Goal: Task Accomplishment & Management: Manage account settings

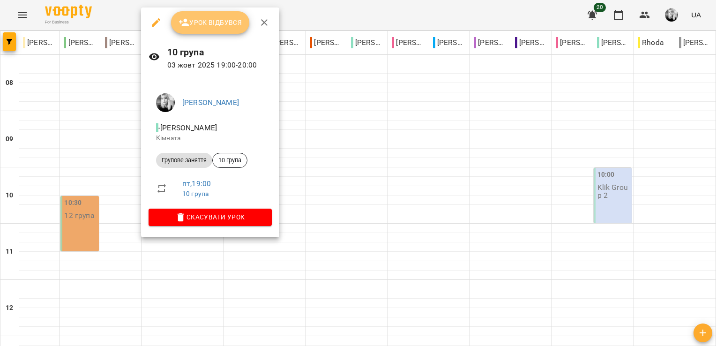
click at [204, 27] on span "Урок відбувся" at bounding box center [211, 22] width 64 height 11
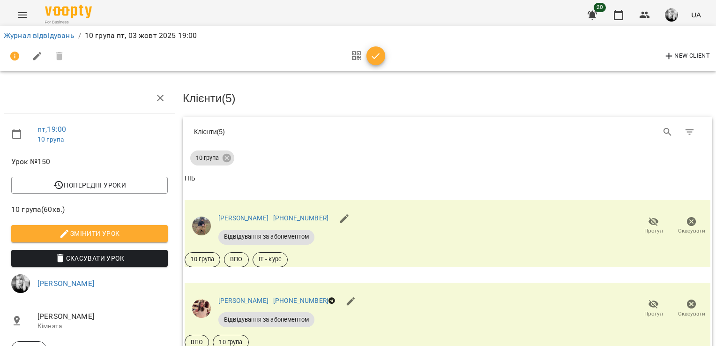
click at [375, 63] on button "button" at bounding box center [375, 55] width 19 height 19
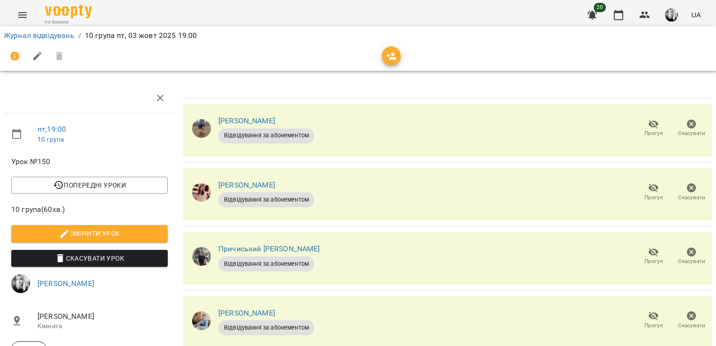
click at [650, 191] on icon "button" at bounding box center [653, 187] width 11 height 11
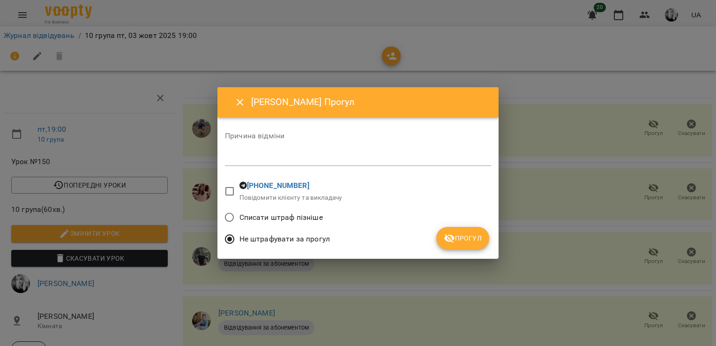
click at [415, 164] on div "*" at bounding box center [358, 158] width 266 height 15
click at [469, 238] on span "Прогул" at bounding box center [463, 237] width 38 height 11
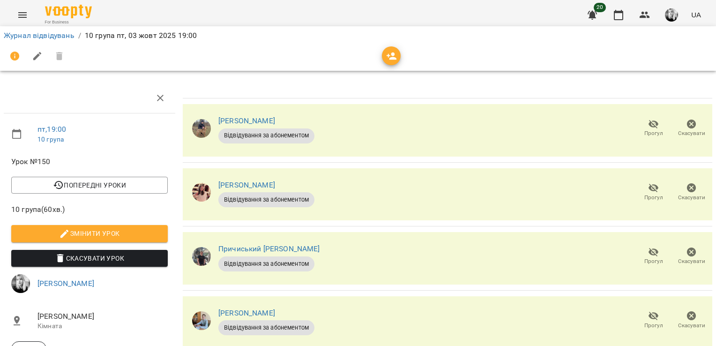
click at [644, 194] on span "Прогул" at bounding box center [653, 198] width 19 height 8
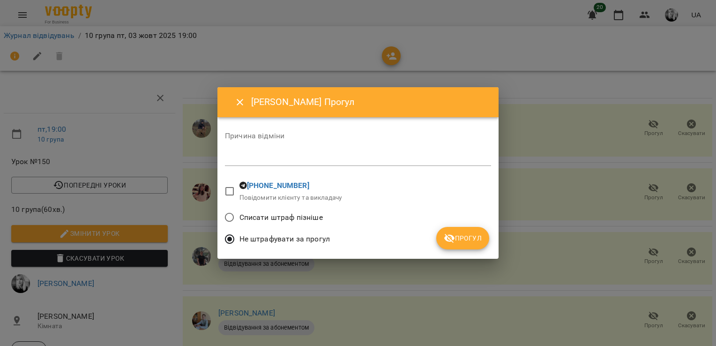
click at [233, 151] on div "*" at bounding box center [358, 158] width 266 height 15
type textarea "*"
type textarea "******"
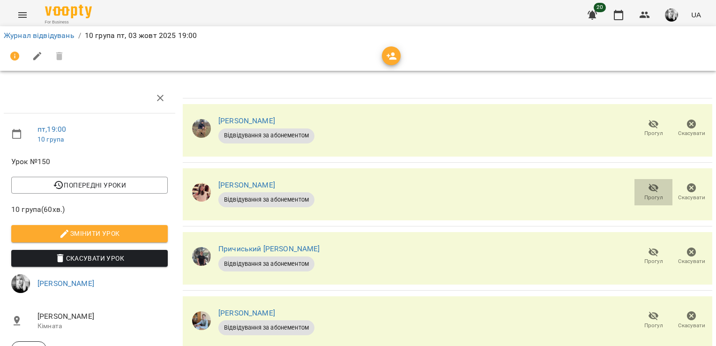
click at [648, 189] on icon "button" at bounding box center [653, 187] width 11 height 11
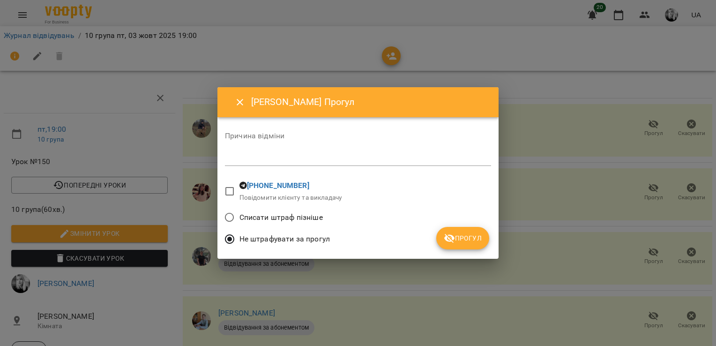
click at [249, 158] on textarea at bounding box center [358, 158] width 266 height 9
type textarea "******"
click at [468, 234] on span "Прогул" at bounding box center [463, 237] width 38 height 11
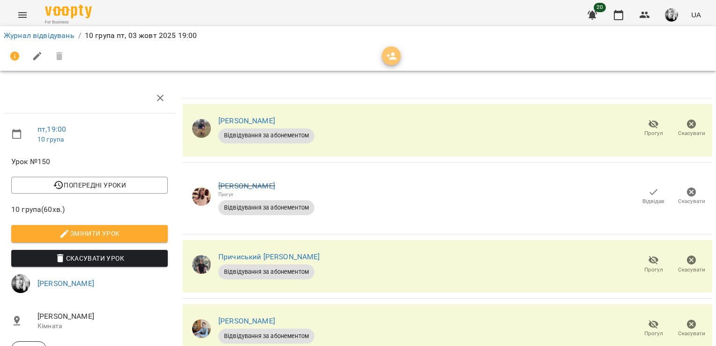
click at [393, 56] on icon "button" at bounding box center [391, 56] width 11 height 11
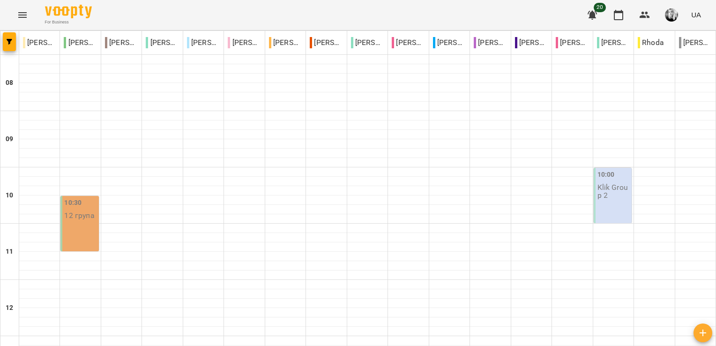
scroll to position [521, 0]
type input "**********"
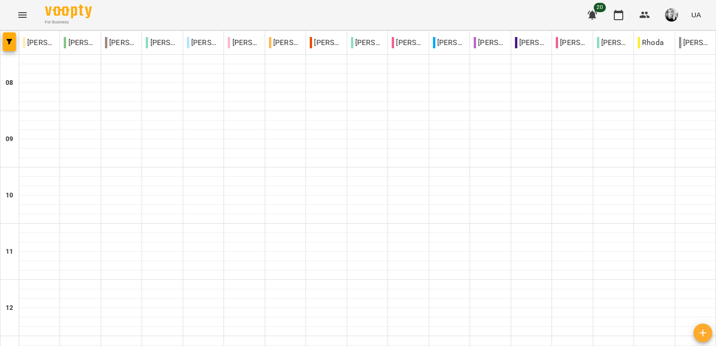
scroll to position [562, 0]
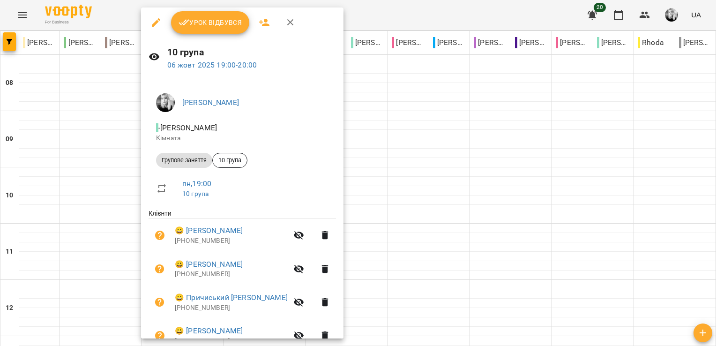
click at [214, 23] on span "Урок відбувся" at bounding box center [211, 22] width 64 height 11
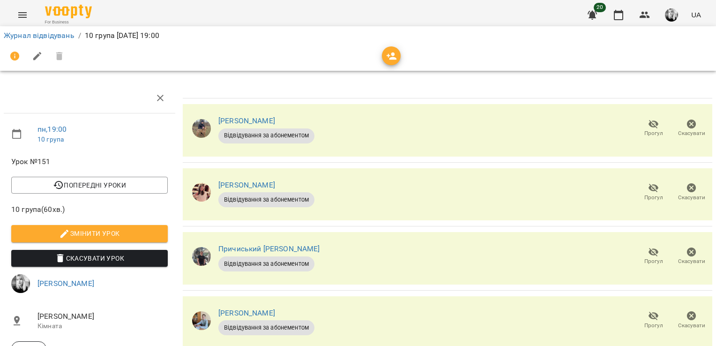
click at [648, 192] on icon "button" at bounding box center [653, 187] width 11 height 11
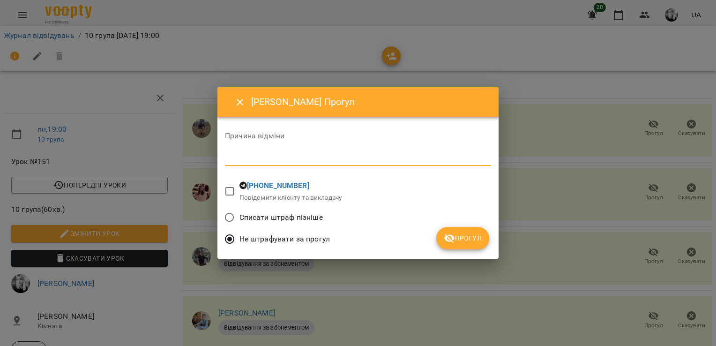
click at [264, 154] on textarea at bounding box center [358, 158] width 266 height 9
type textarea "******"
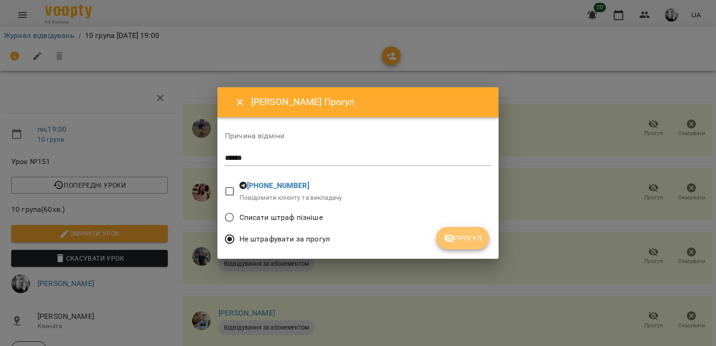
click at [467, 241] on span "Прогул" at bounding box center [463, 237] width 38 height 11
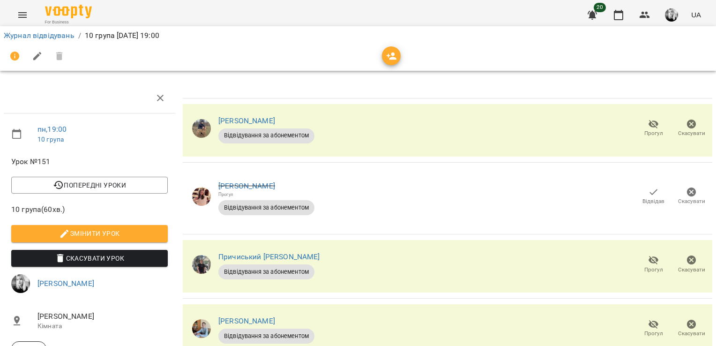
scroll to position [119, 0]
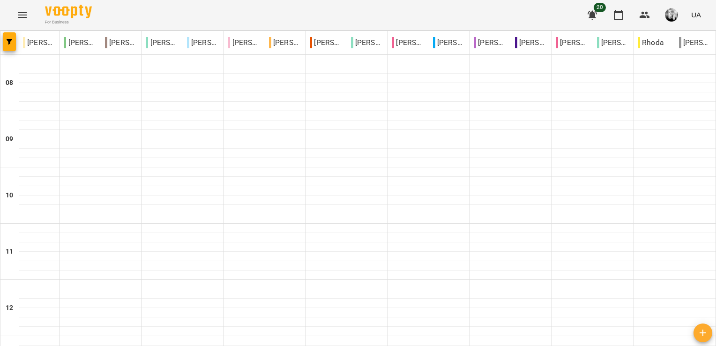
scroll to position [469, 0]
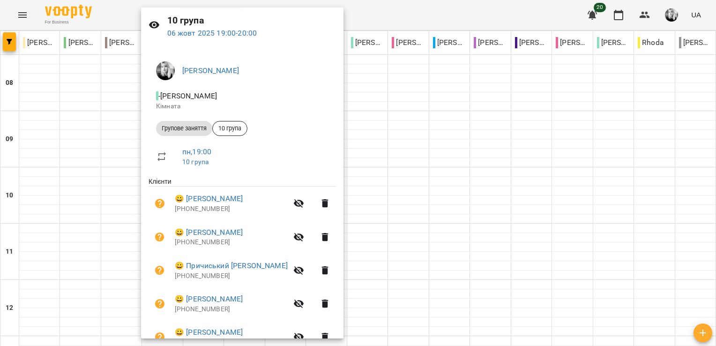
scroll to position [0, 0]
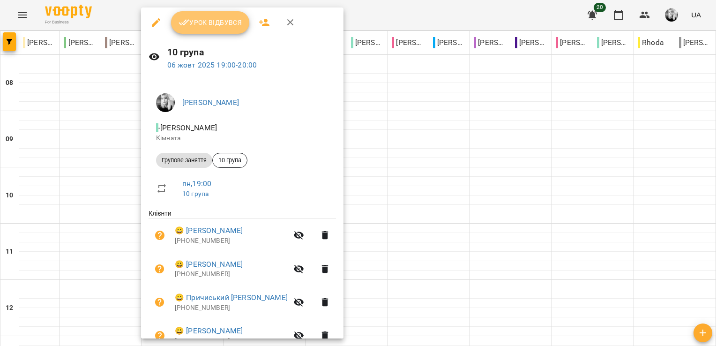
click at [205, 24] on span "Урок відбувся" at bounding box center [211, 22] width 64 height 11
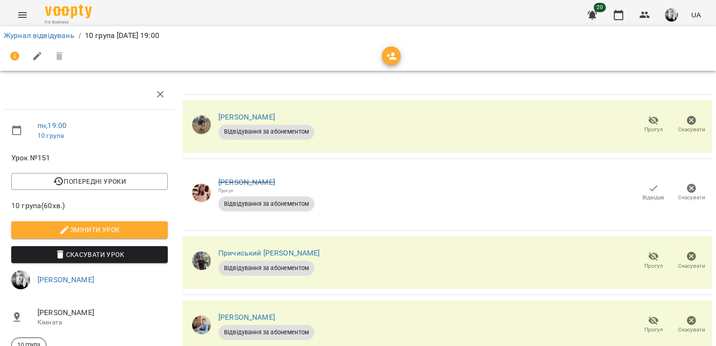
scroll to position [119, 0]
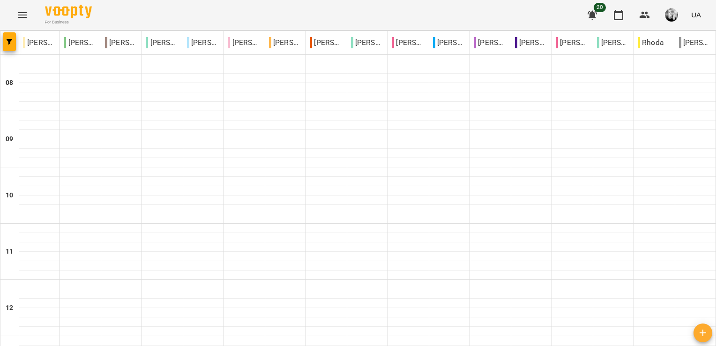
scroll to position [562, 0]
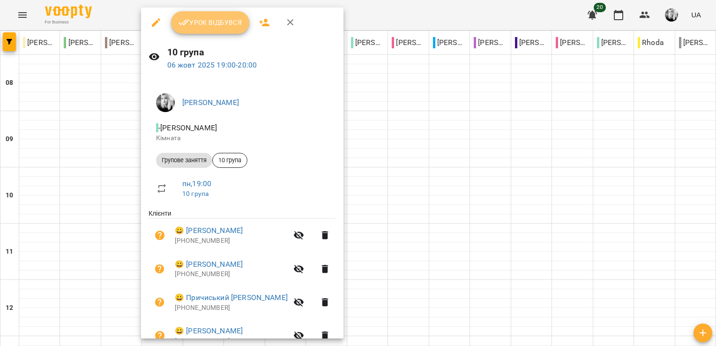
click at [208, 21] on span "Урок відбувся" at bounding box center [211, 22] width 64 height 11
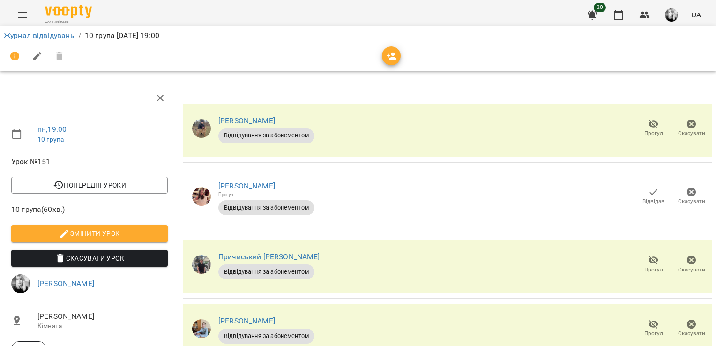
click at [34, 57] on icon "button" at bounding box center [37, 56] width 11 height 11
select select "**********"
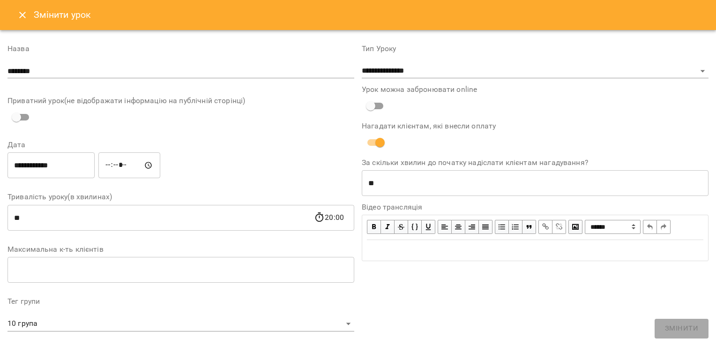
click at [24, 11] on icon "Close" at bounding box center [22, 14] width 11 height 11
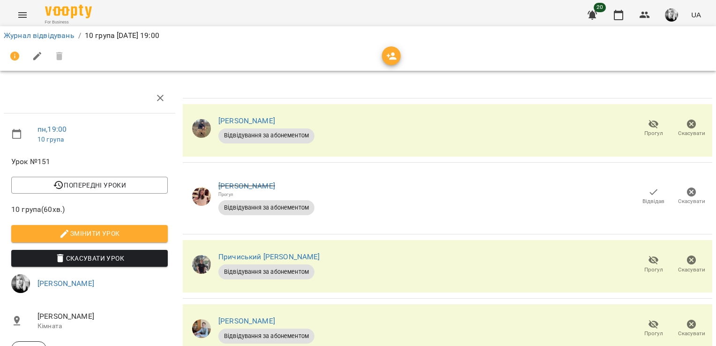
click at [381, 53] on div at bounding box center [358, 56] width 708 height 22
click at [392, 53] on icon "button" at bounding box center [392, 55] width 10 height 7
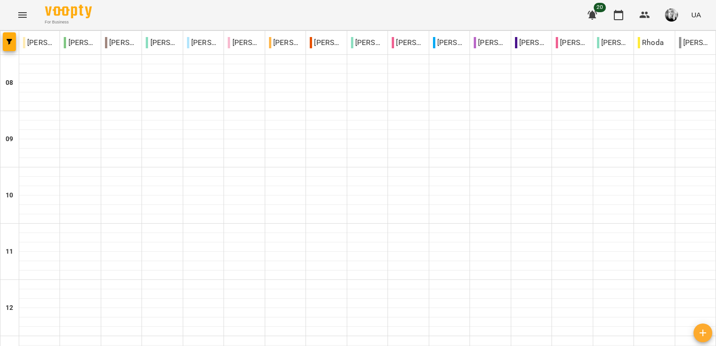
scroll to position [562, 0]
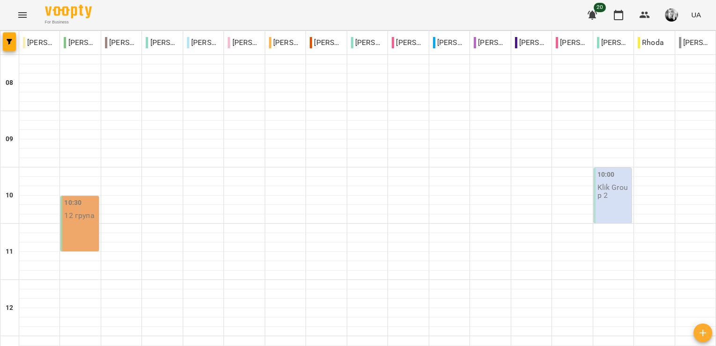
scroll to position [474, 0]
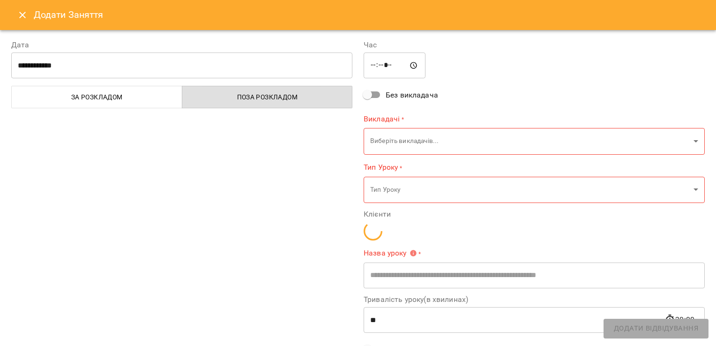
type input "**********"
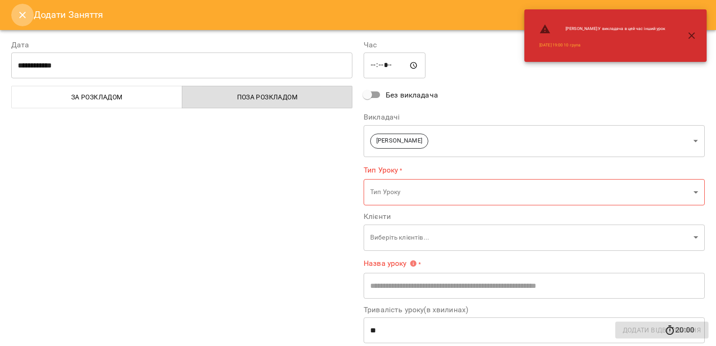
click at [21, 12] on icon "Close" at bounding box center [22, 14] width 11 height 11
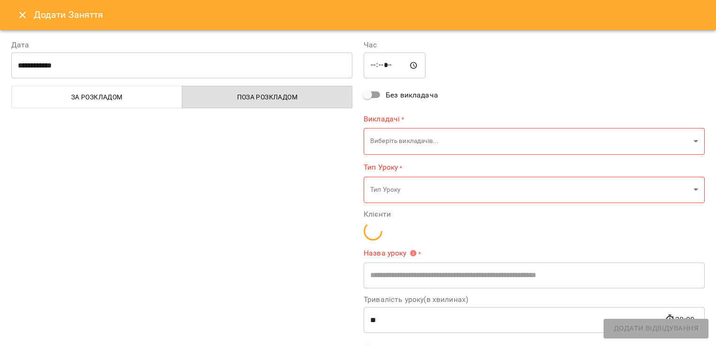
type input "**********"
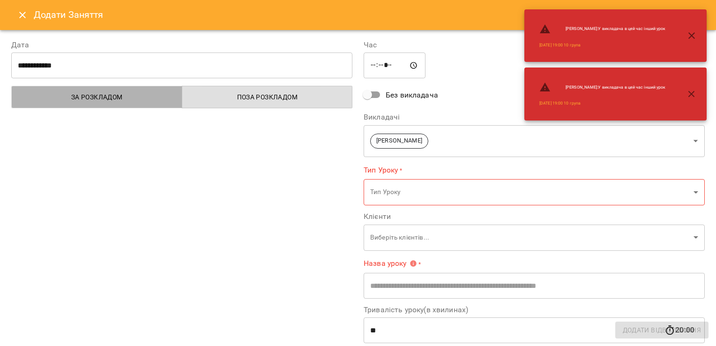
click at [139, 98] on span "За розкладом" at bounding box center [96, 96] width 159 height 11
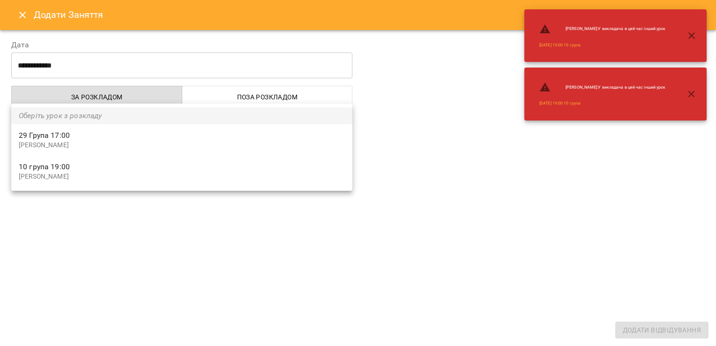
click at [57, 175] on p "[PERSON_NAME]" at bounding box center [182, 176] width 326 height 9
type input "**********"
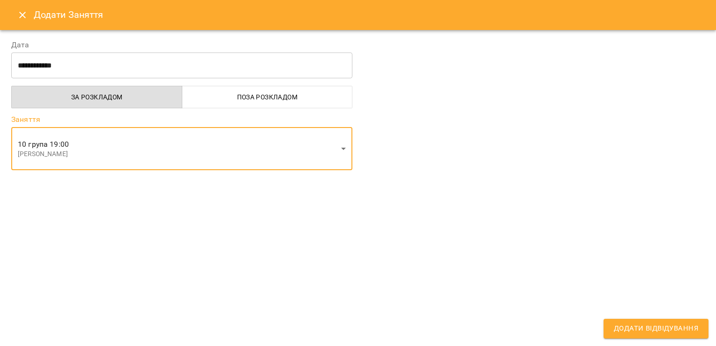
click at [654, 327] on span "Додати Відвідування" at bounding box center [656, 328] width 84 height 12
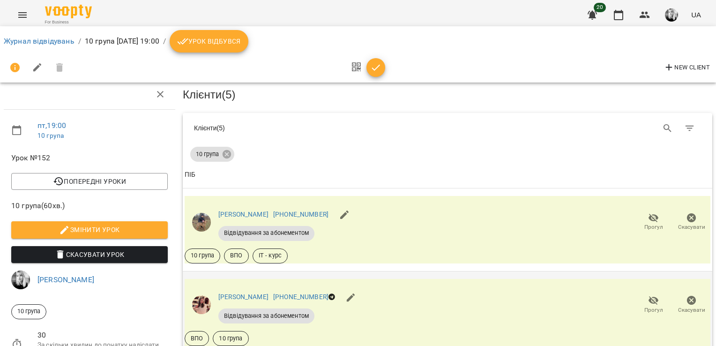
scroll to position [141, 0]
click at [648, 295] on icon "button" at bounding box center [653, 300] width 11 height 11
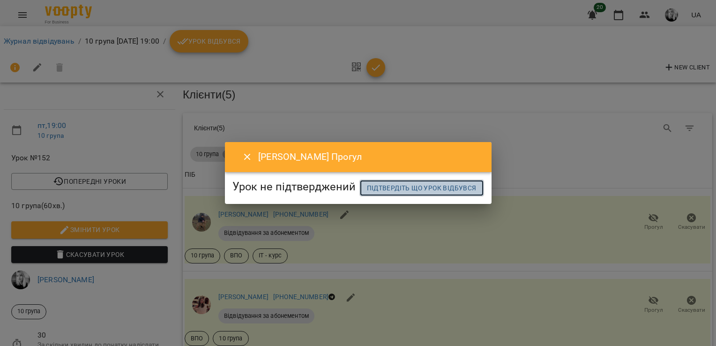
click at [367, 194] on span "Підтвердіть що урок відбувся" at bounding box center [422, 187] width 110 height 11
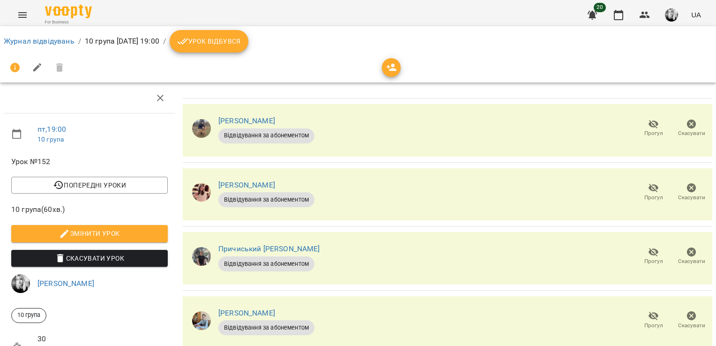
click at [241, 44] on span "Урок відбувся" at bounding box center [209, 41] width 64 height 11
click at [640, 185] on span "Прогул" at bounding box center [653, 191] width 27 height 19
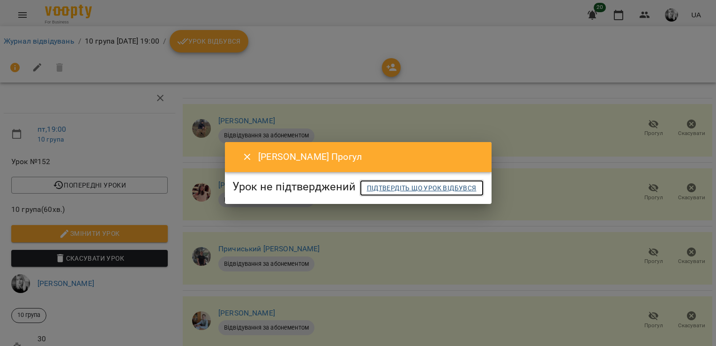
click at [367, 194] on span "Підтвердіть що урок відбувся" at bounding box center [422, 187] width 110 height 11
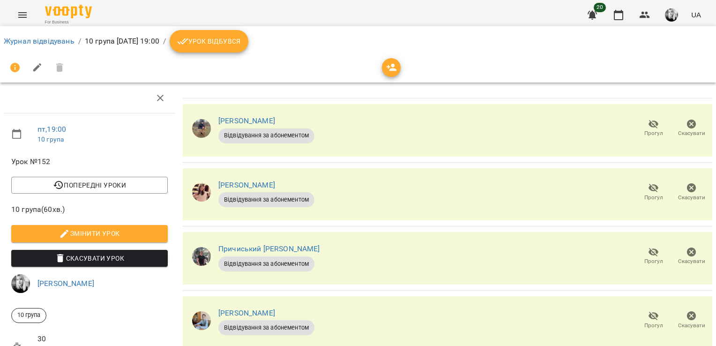
click at [224, 42] on span "Урок відбувся" at bounding box center [209, 41] width 64 height 11
click at [232, 26] on div "Журнал відвідувань / 10 група [DATE] 19:00 / Урок відбувся" at bounding box center [358, 54] width 720 height 60
click at [188, 42] on icon "breadcrumb" at bounding box center [182, 41] width 11 height 11
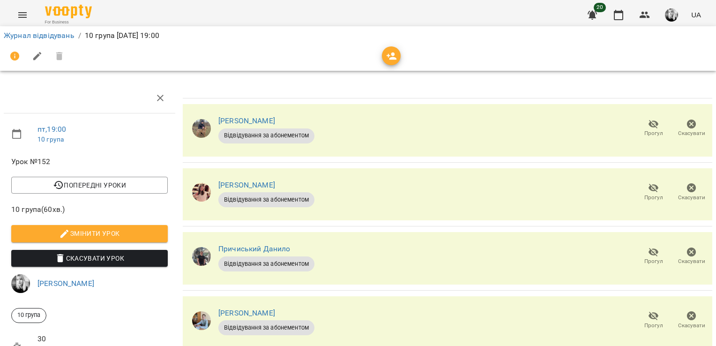
click at [648, 184] on icon "button" at bounding box center [653, 187] width 11 height 11
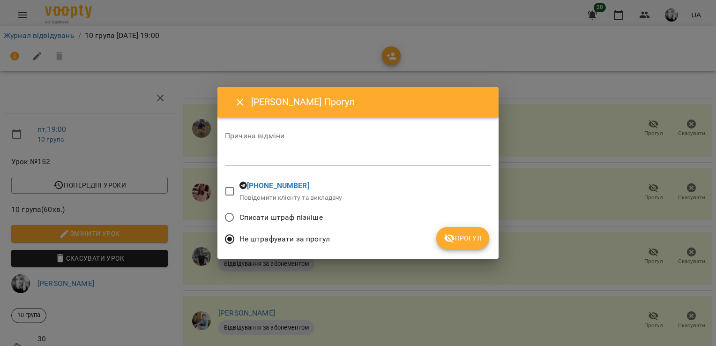
click at [468, 242] on span "Прогул" at bounding box center [463, 237] width 38 height 11
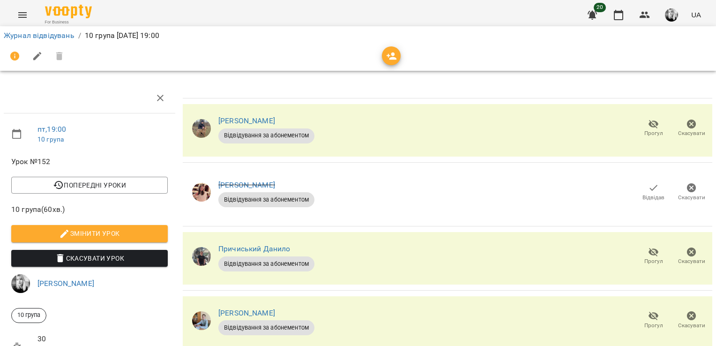
click at [392, 59] on icon "button" at bounding box center [392, 55] width 10 height 7
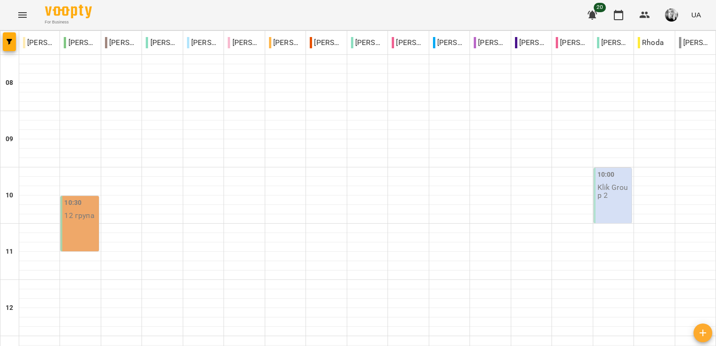
scroll to position [380, 0]
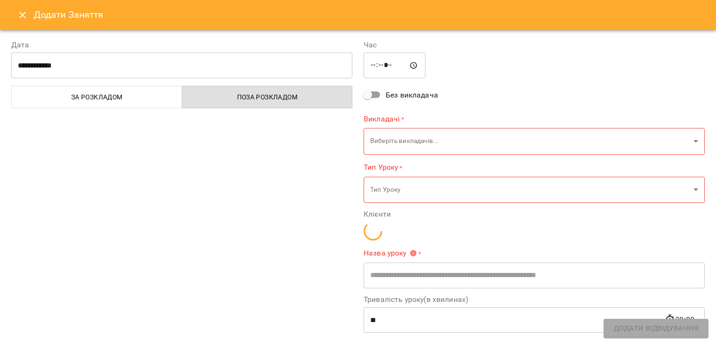
type input "**********"
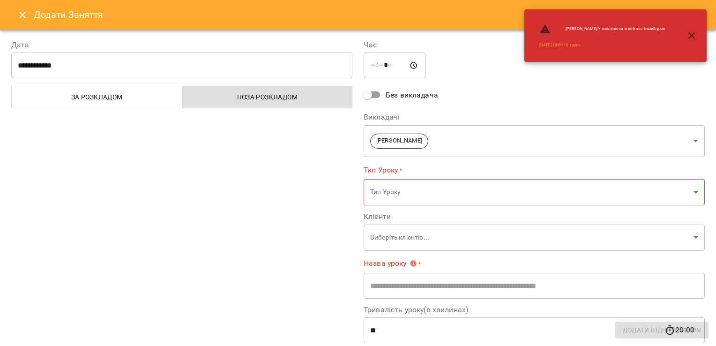
click at [109, 96] on span "За розкладом" at bounding box center [96, 96] width 159 height 11
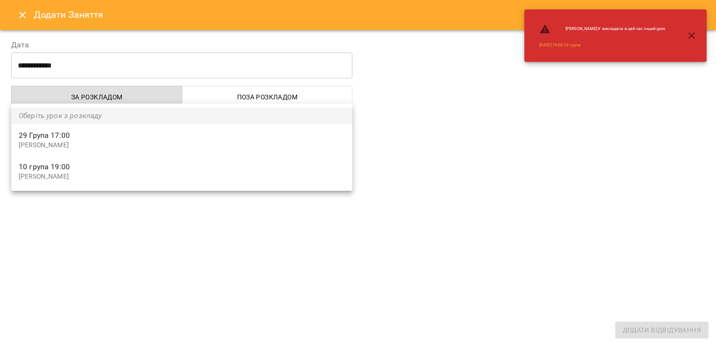
click at [56, 177] on p "[PERSON_NAME]" at bounding box center [182, 176] width 326 height 9
type input "**********"
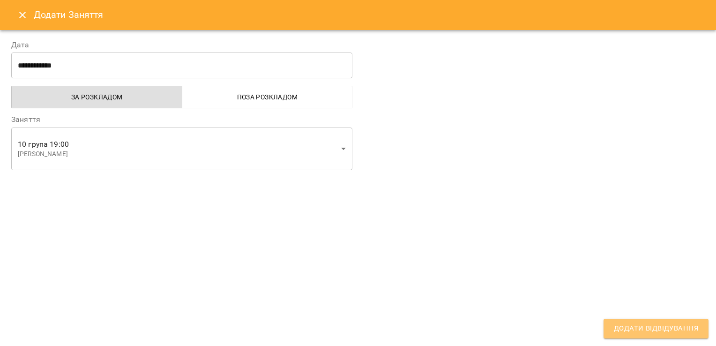
click at [645, 326] on span "Додати Відвідування" at bounding box center [656, 328] width 84 height 12
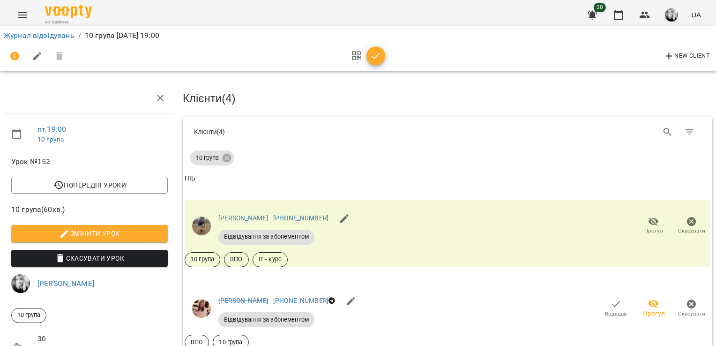
click at [377, 56] on icon "button" at bounding box center [375, 56] width 11 height 11
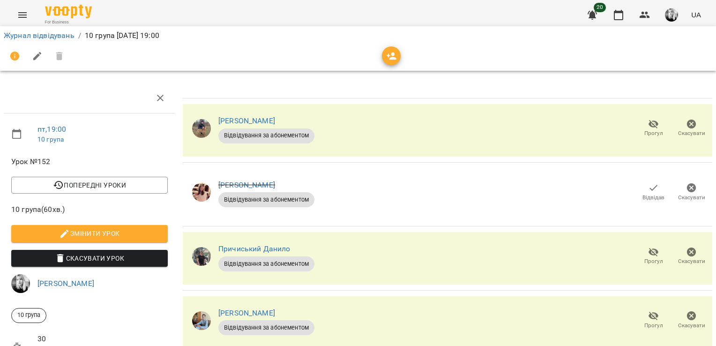
click at [387, 56] on icon "button" at bounding box center [391, 56] width 11 height 11
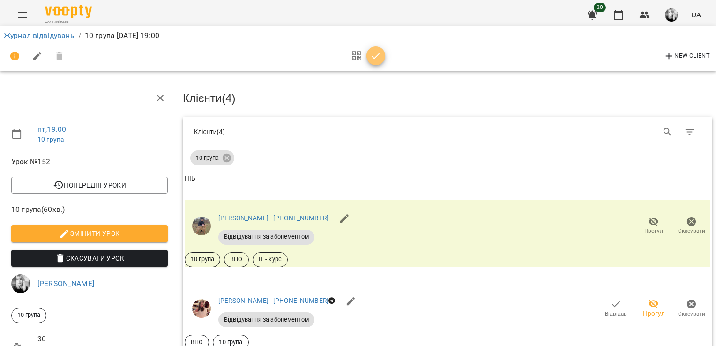
click at [377, 55] on icon "button" at bounding box center [375, 56] width 11 height 11
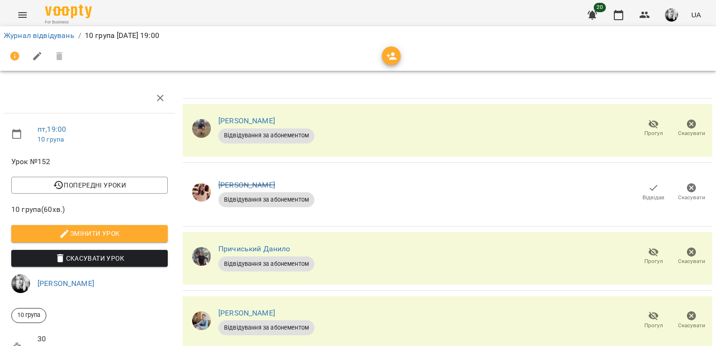
click at [397, 56] on span "button" at bounding box center [391, 56] width 19 height 11
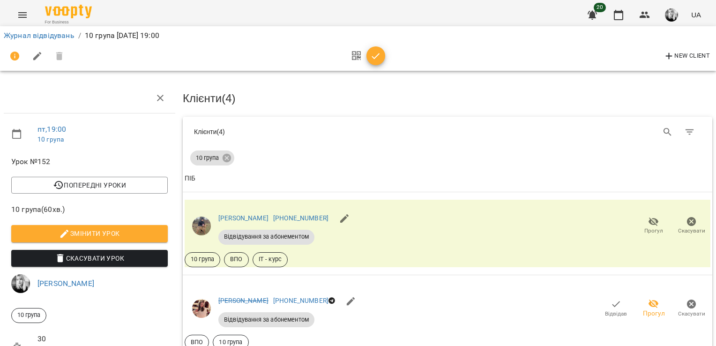
click at [369, 57] on span "button" at bounding box center [375, 56] width 19 height 11
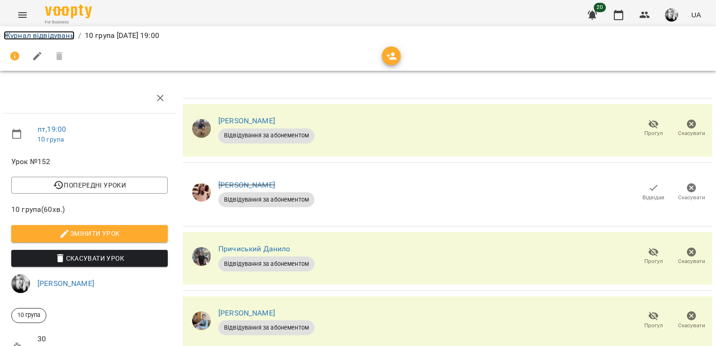
click at [58, 35] on link "Журнал відвідувань" at bounding box center [39, 35] width 71 height 9
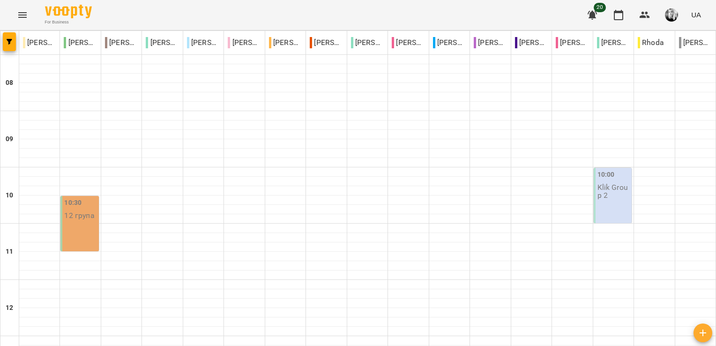
scroll to position [515, 0]
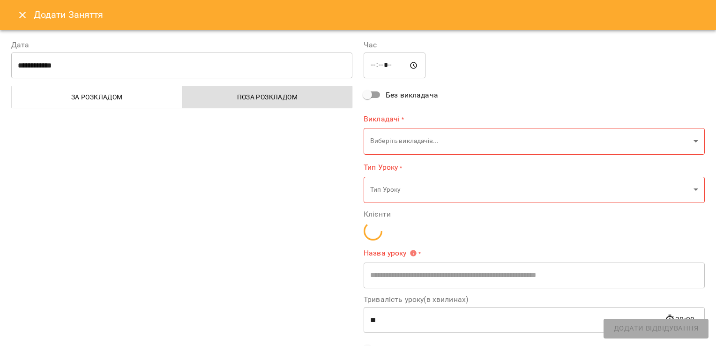
type input "**********"
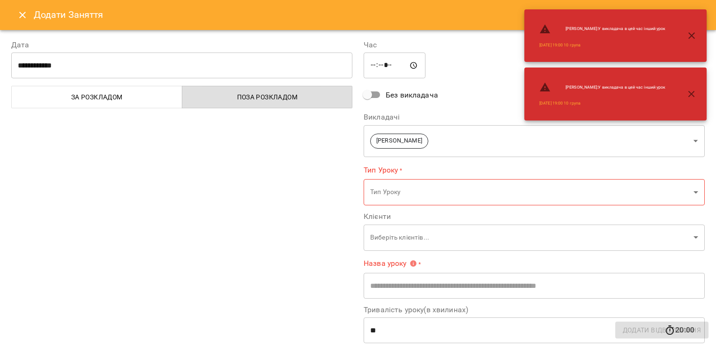
click at [111, 104] on button "За розкладом" at bounding box center [96, 97] width 171 height 22
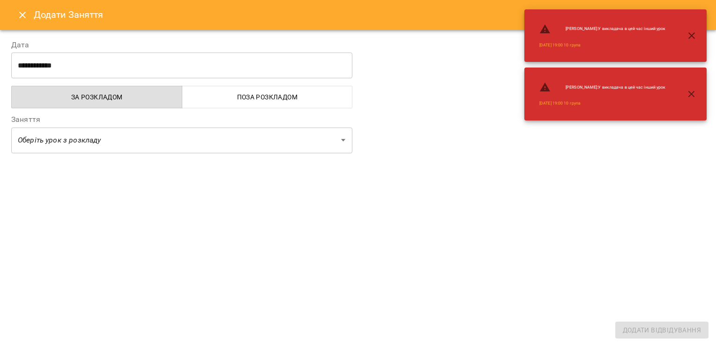
click at [691, 32] on icon "button" at bounding box center [691, 35] width 11 height 11
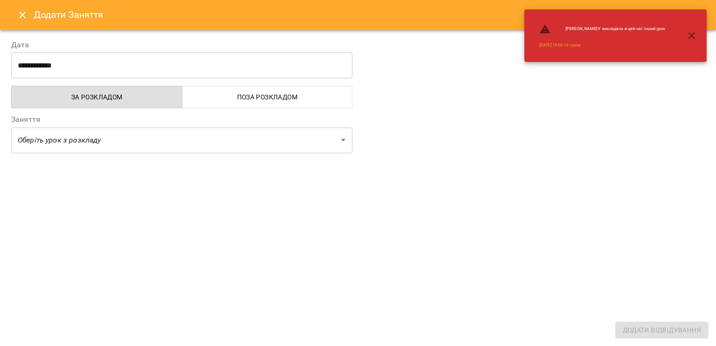
click at [688, 35] on icon "button" at bounding box center [691, 35] width 11 height 11
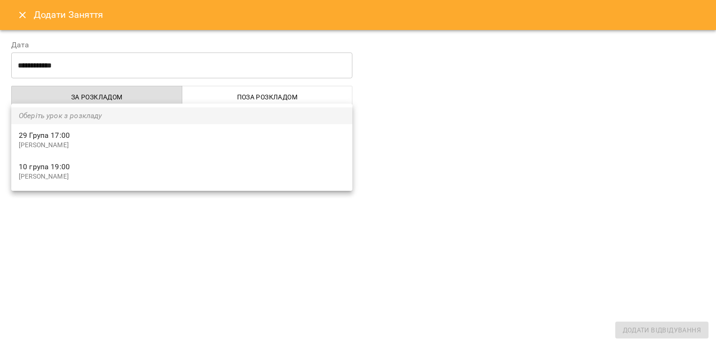
click at [79, 166] on span "10 група 19:00" at bounding box center [182, 166] width 326 height 11
type input "**********"
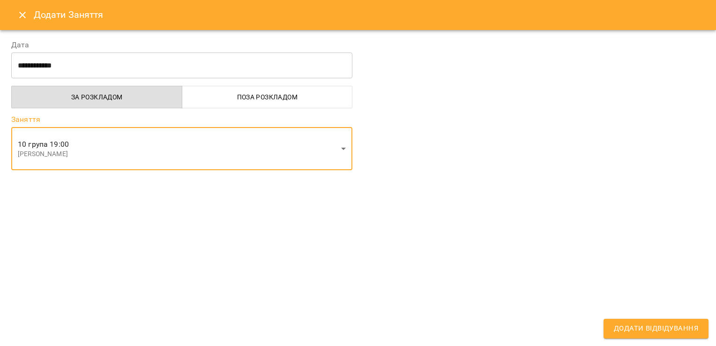
click at [627, 329] on span "Додати Відвідування" at bounding box center [656, 328] width 84 height 12
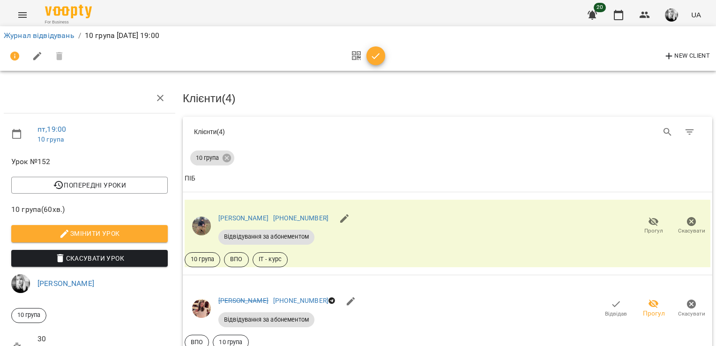
click at [353, 58] on icon "button" at bounding box center [356, 56] width 9 height 11
click at [379, 57] on icon "button" at bounding box center [375, 56] width 11 height 11
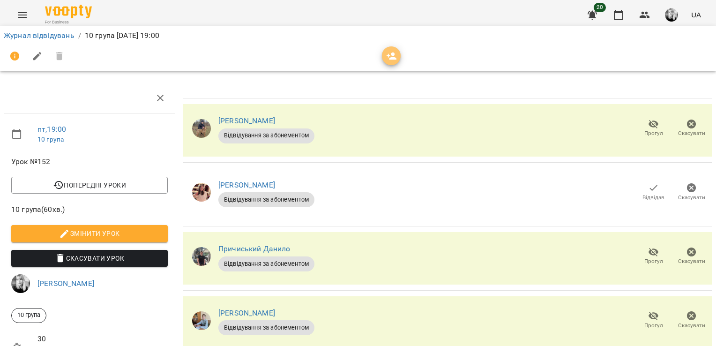
click at [388, 57] on icon "button" at bounding box center [392, 55] width 10 height 7
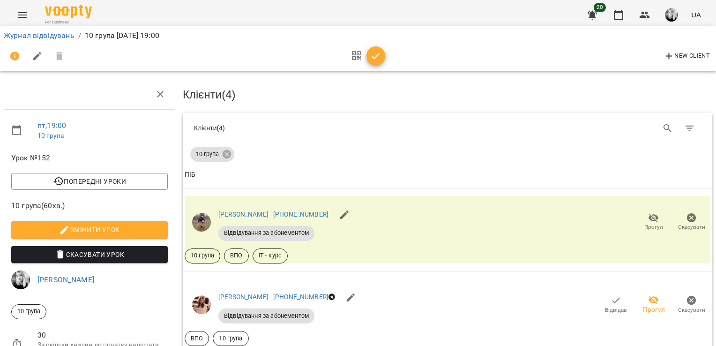
scroll to position [187, 0]
click at [676, 59] on span "New Client" at bounding box center [686, 56] width 46 height 11
select select "**"
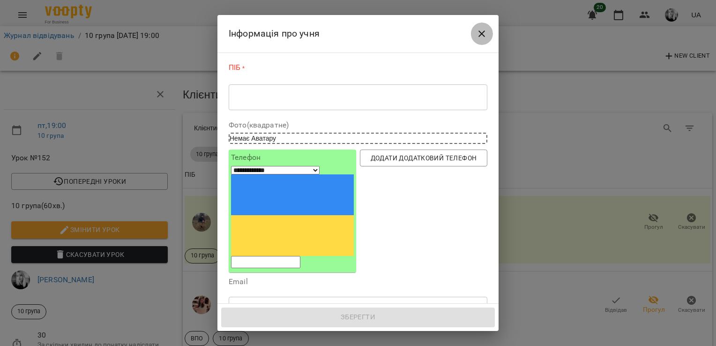
click at [482, 34] on icon "Close" at bounding box center [481, 33] width 7 height 7
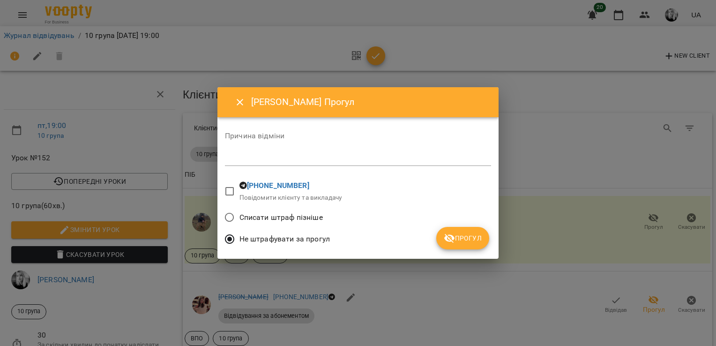
click at [469, 243] on span "Прогул" at bounding box center [463, 237] width 38 height 11
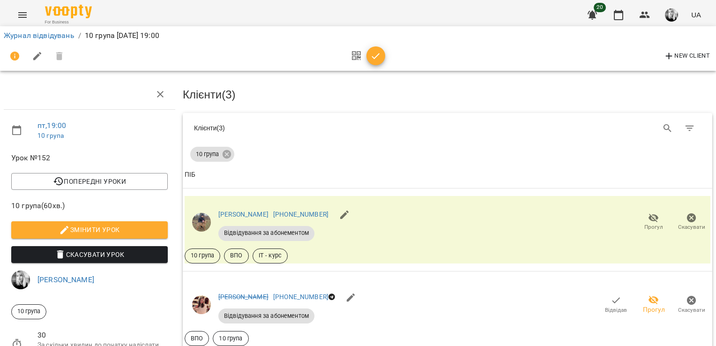
scroll to position [250, 0]
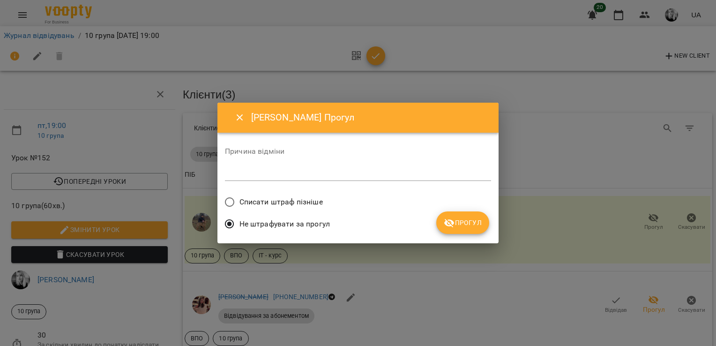
click at [462, 223] on span "Прогул" at bounding box center [463, 222] width 38 height 11
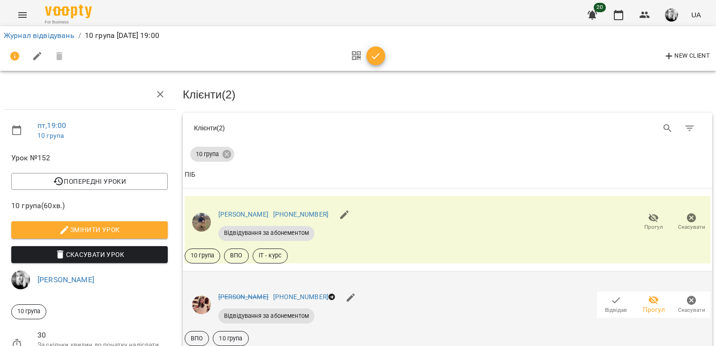
scroll to position [0, 0]
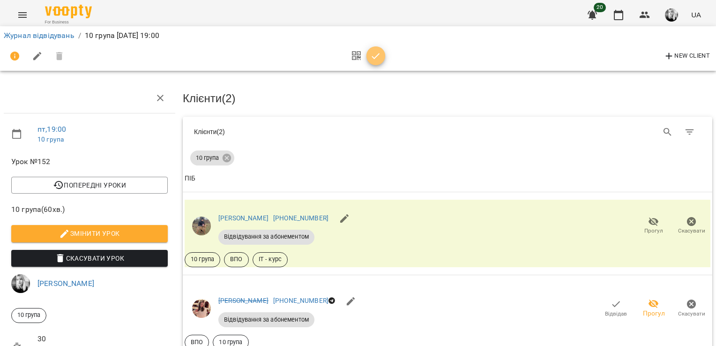
click at [373, 58] on icon "button" at bounding box center [376, 56] width 8 height 6
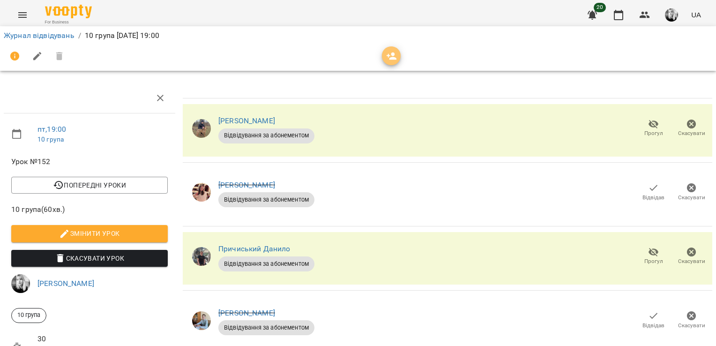
click at [389, 52] on icon "button" at bounding box center [391, 56] width 11 height 11
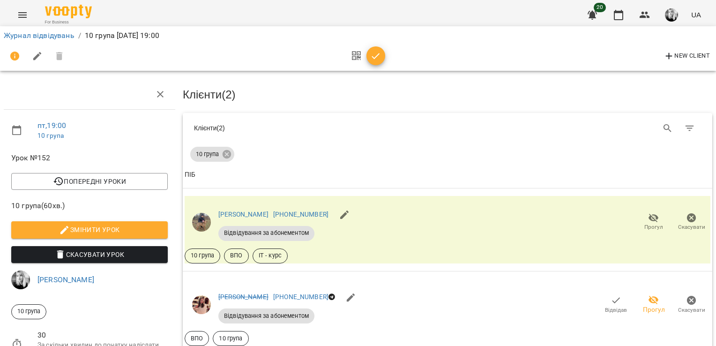
scroll to position [110, 0]
click at [378, 55] on icon "button" at bounding box center [375, 56] width 11 height 11
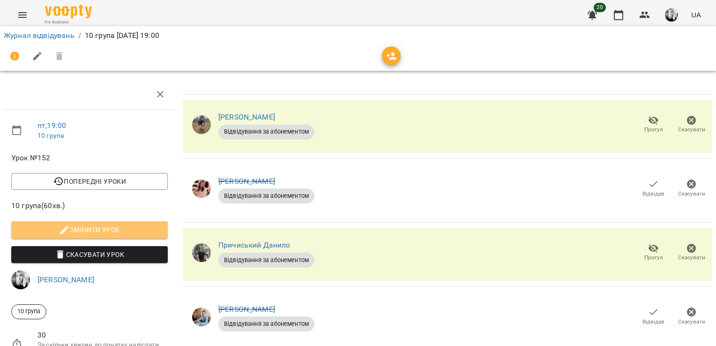
click at [100, 224] on span "Змінити урок" at bounding box center [89, 229] width 141 height 11
select select "**********"
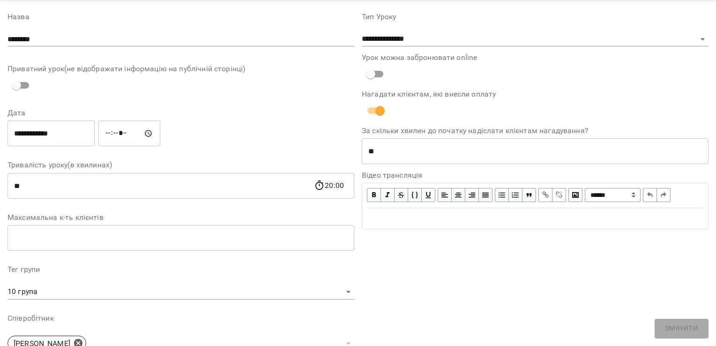
scroll to position [0, 0]
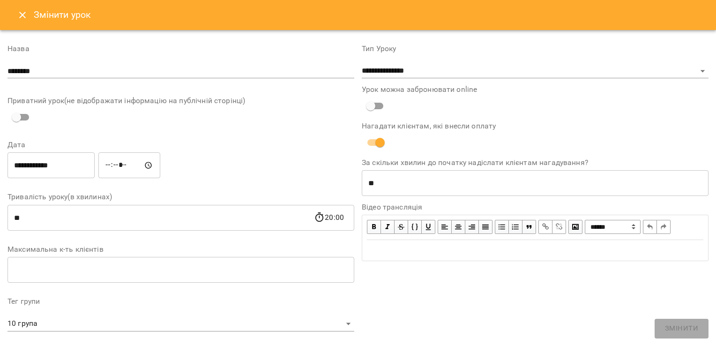
click at [44, 64] on input "********" at bounding box center [180, 71] width 347 height 15
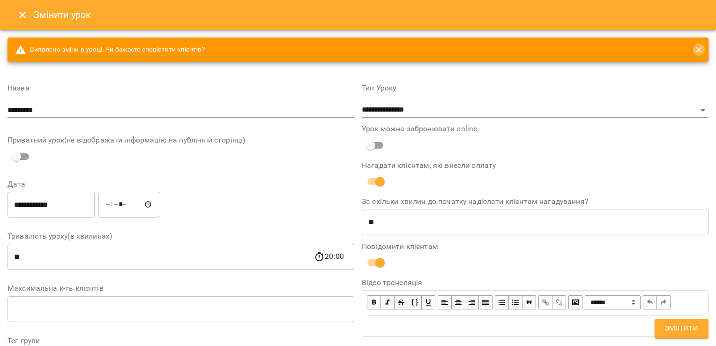
click at [696, 50] on icon "close" at bounding box center [698, 49] width 5 height 5
click at [53, 110] on input "********" at bounding box center [180, 110] width 347 height 15
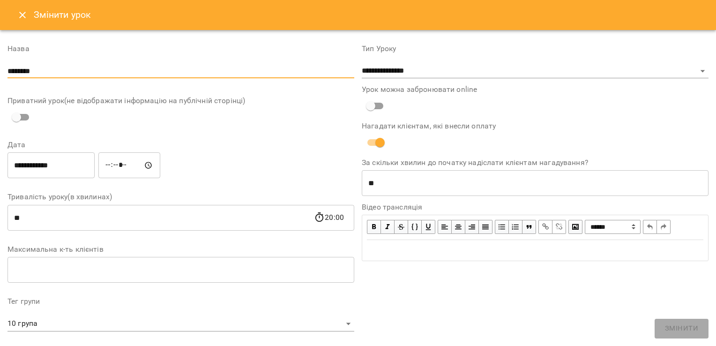
type input "********"
click at [23, 15] on icon "Close" at bounding box center [22, 14] width 11 height 11
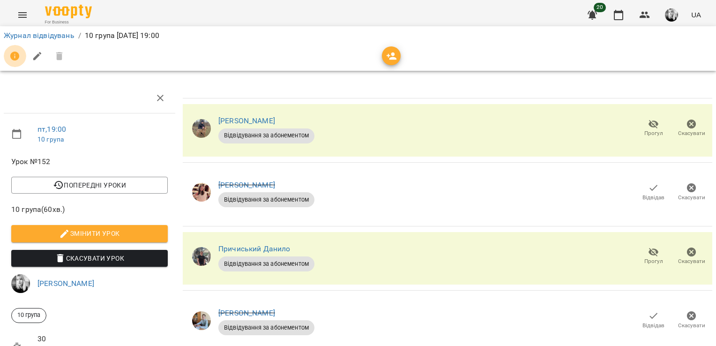
click at [14, 52] on icon "button" at bounding box center [14, 56] width 9 height 9
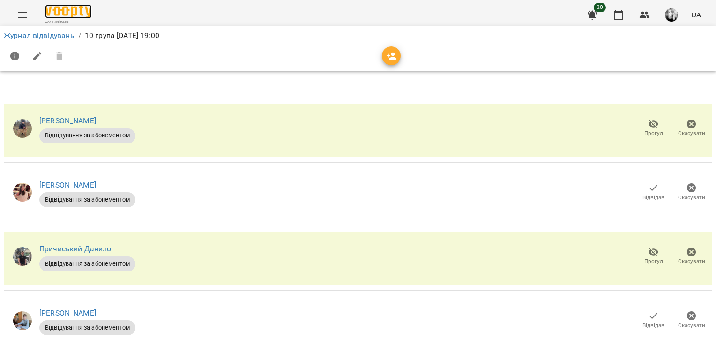
click at [54, 17] on img at bounding box center [68, 12] width 47 height 14
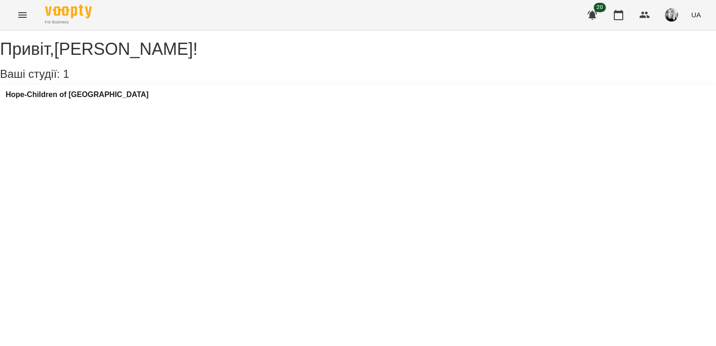
click at [42, 95] on div "Hope-Children of [GEOGRAPHIC_DATA]" at bounding box center [358, 97] width 716 height 25
click at [47, 99] on h3 "Hope-Children of [GEOGRAPHIC_DATA]" at bounding box center [77, 94] width 143 height 8
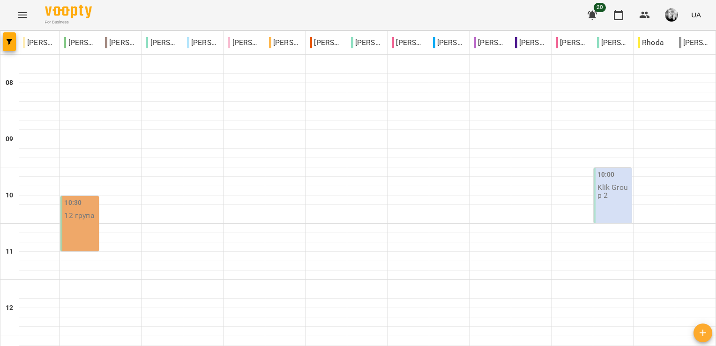
click at [591, 13] on icon "button" at bounding box center [592, 15] width 9 height 9
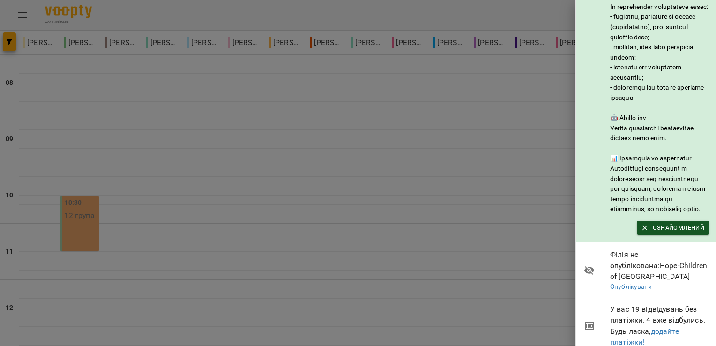
scroll to position [165, 0]
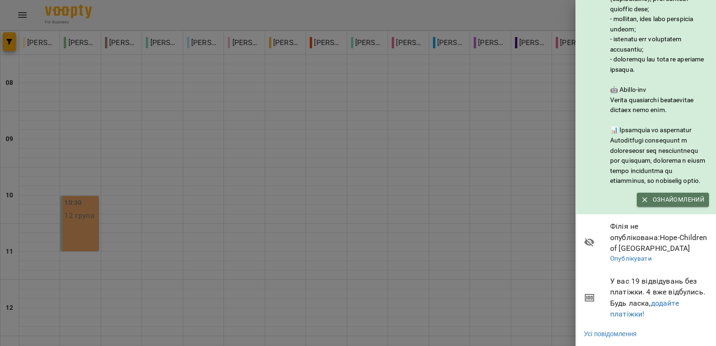
click at [657, 199] on span "Ознайомлений" at bounding box center [672, 199] width 63 height 10
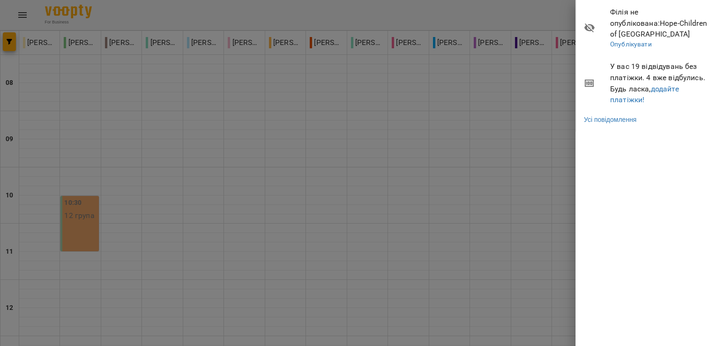
scroll to position [0, 0]
click at [481, 108] on div at bounding box center [358, 173] width 716 height 346
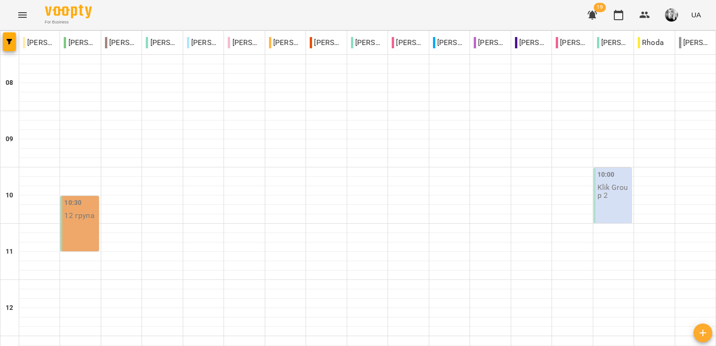
scroll to position [567, 0]
type input "**********"
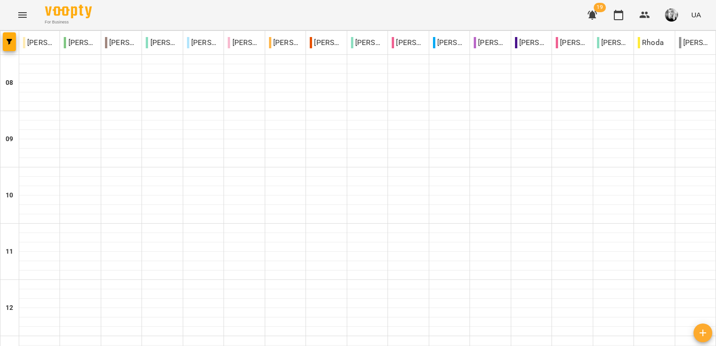
scroll to position [474, 0]
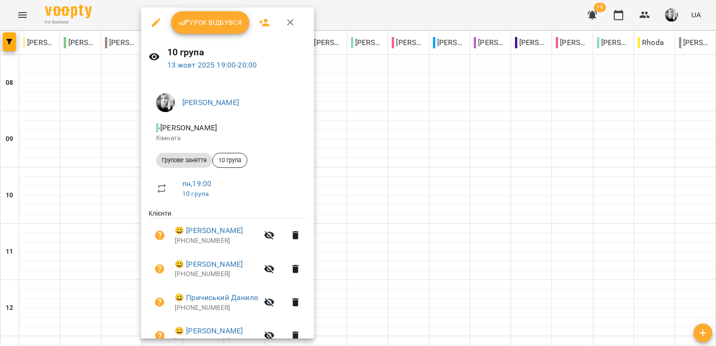
click at [286, 26] on icon "button" at bounding box center [290, 22] width 11 height 11
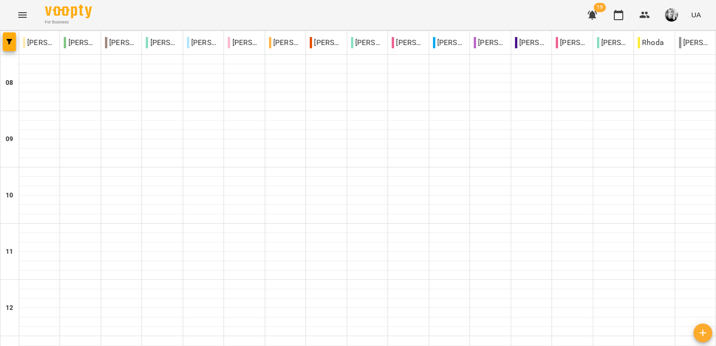
scroll to position [521, 0]
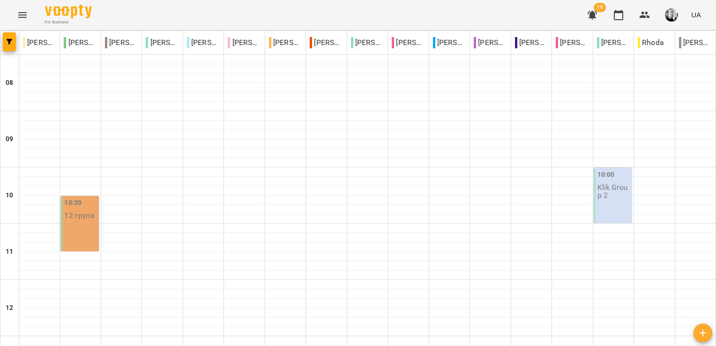
scroll to position [515, 0]
type input "**********"
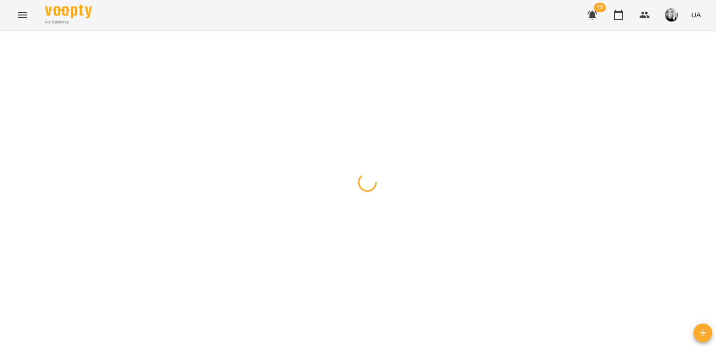
click at [295, 30] on div at bounding box center [358, 30] width 716 height 0
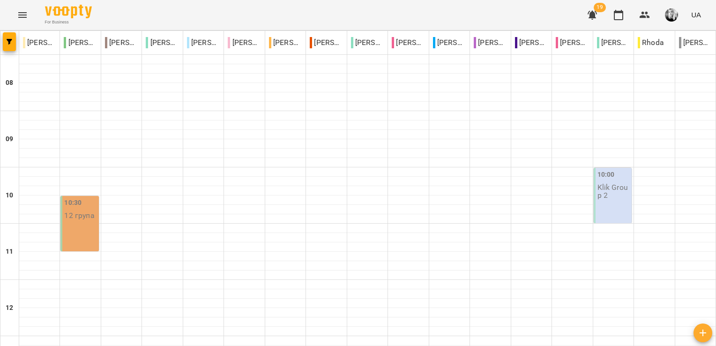
scroll to position [47, 0]
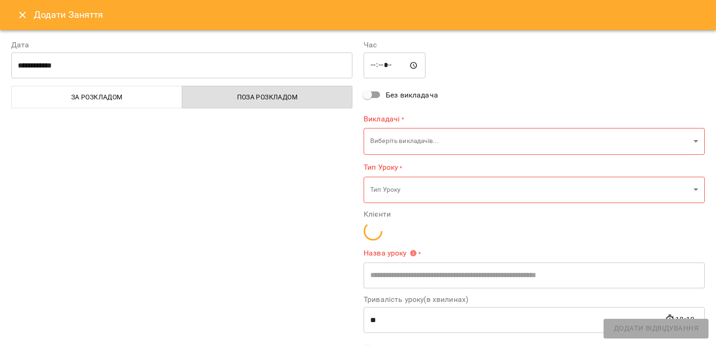
type input "**********"
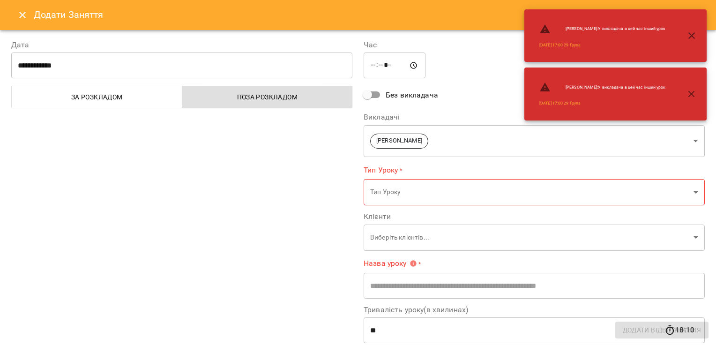
click at [24, 15] on icon "Close" at bounding box center [22, 14] width 11 height 11
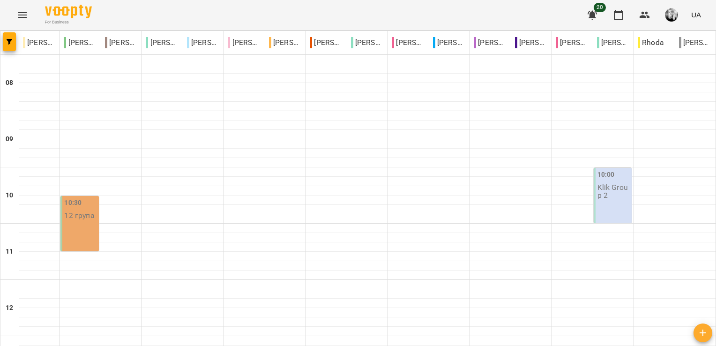
scroll to position [469, 0]
click at [162, 42] on p "[PERSON_NAME]" at bounding box center [162, 42] width 33 height 11
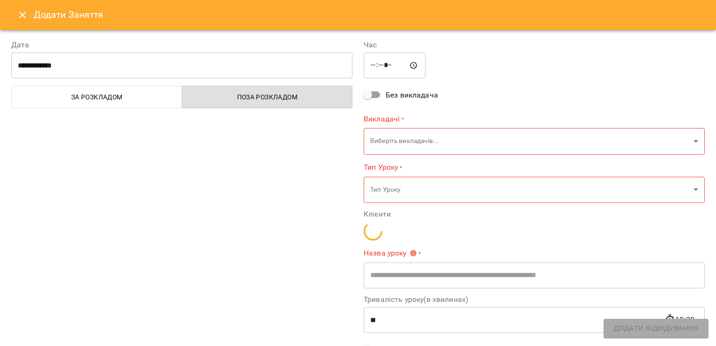
type input "**********"
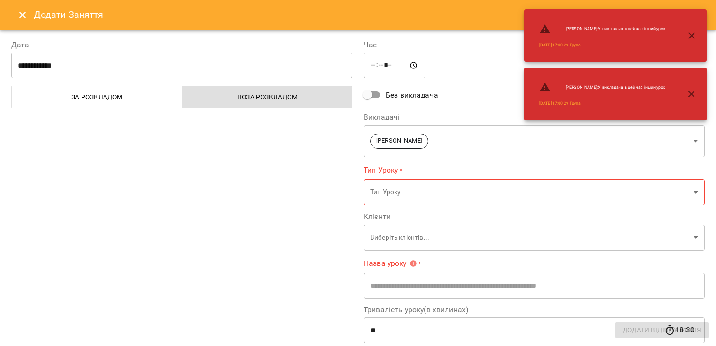
click at [15, 10] on button "Close" at bounding box center [22, 15] width 22 height 22
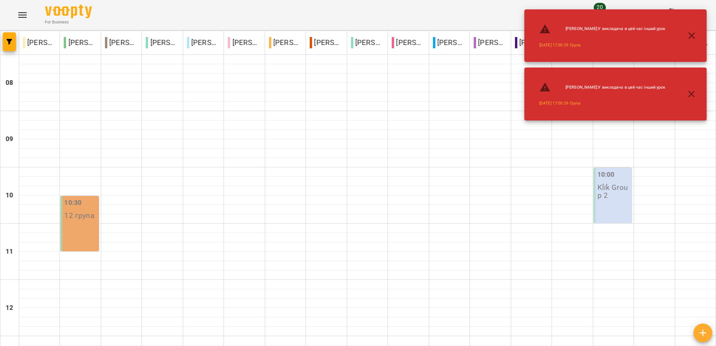
click at [686, 30] on icon "button" at bounding box center [691, 35] width 11 height 11
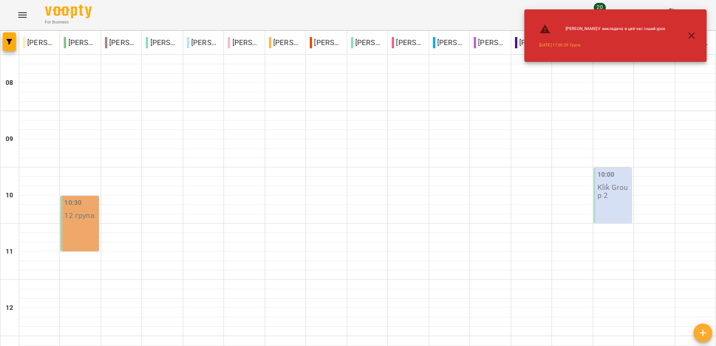
click at [692, 38] on icon "button" at bounding box center [691, 35] width 11 height 11
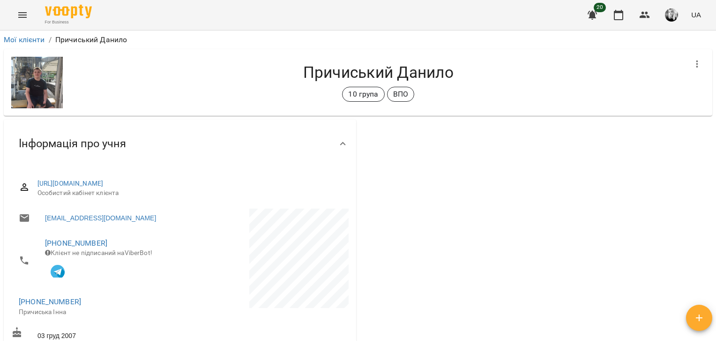
click at [37, 82] on img at bounding box center [37, 83] width 52 height 52
click at [28, 80] on img at bounding box center [37, 83] width 52 height 52
click at [32, 79] on img at bounding box center [37, 83] width 52 height 52
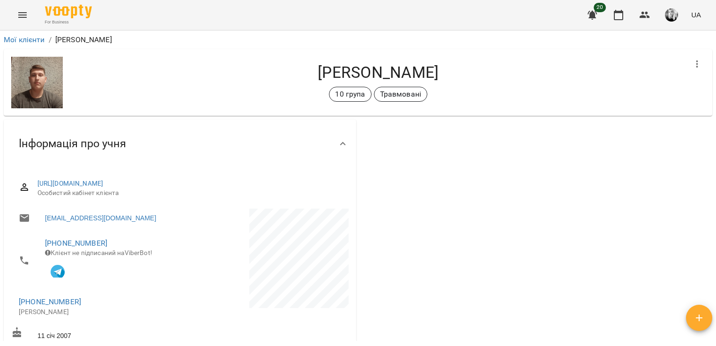
click at [44, 89] on img at bounding box center [37, 83] width 52 height 52
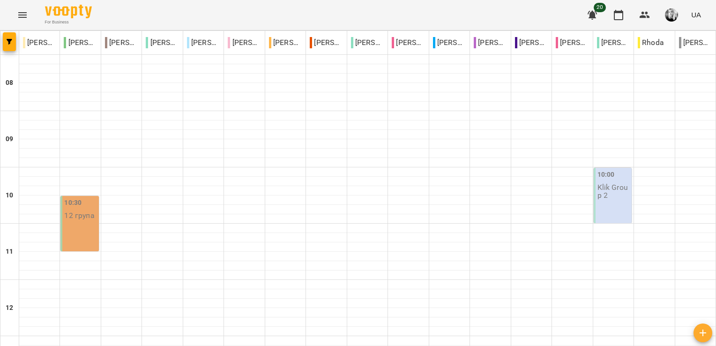
scroll to position [515, 0]
drag, startPoint x: 113, startPoint y: 164, endPoint x: 175, endPoint y: 184, distance: 64.3
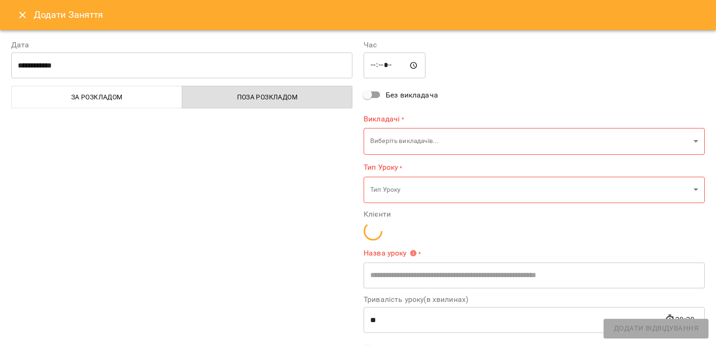
type input "**********"
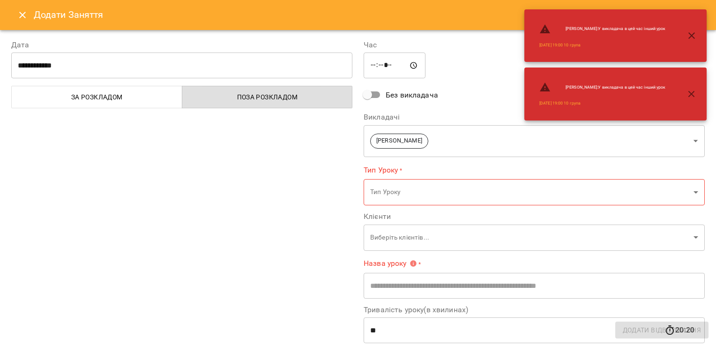
click at [391, 70] on input "*****" at bounding box center [395, 65] width 62 height 26
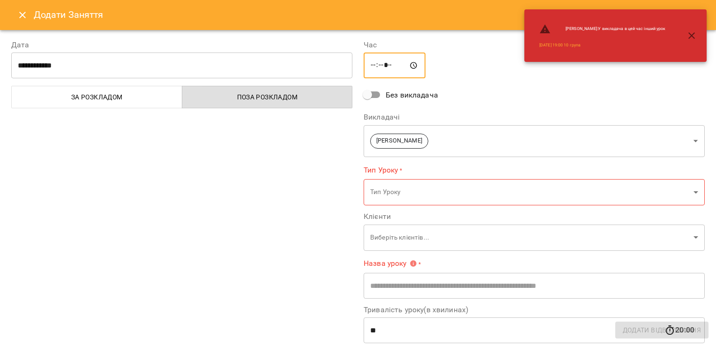
type input "*****"
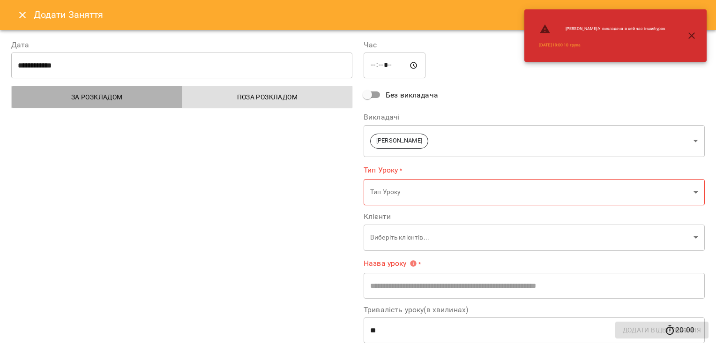
click at [117, 96] on span "За розкладом" at bounding box center [96, 96] width 159 height 11
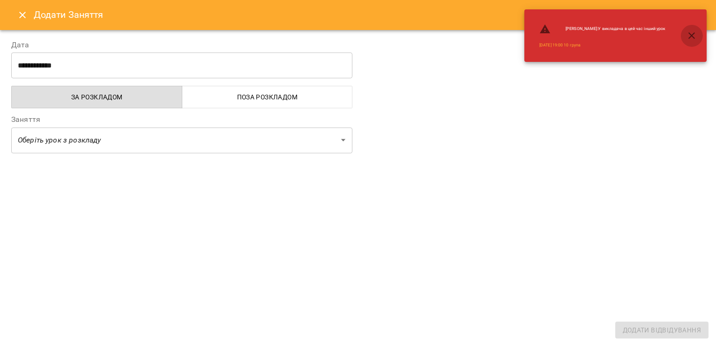
click at [691, 37] on icon "button" at bounding box center [691, 35] width 11 height 11
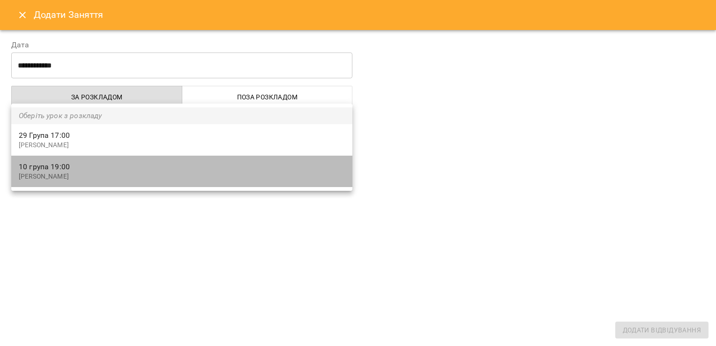
click at [62, 179] on p "[PERSON_NAME]" at bounding box center [182, 176] width 326 height 9
type input "**********"
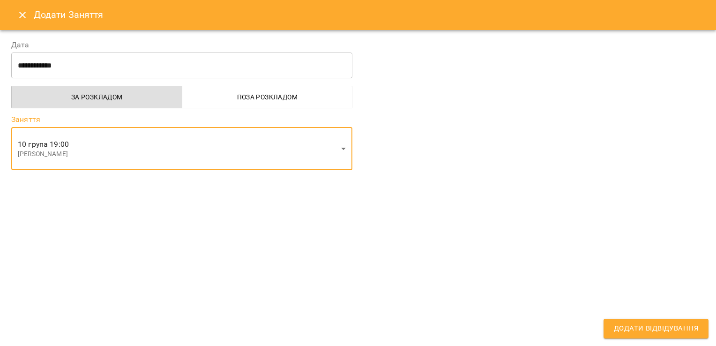
click at [639, 332] on span "Додати Відвідування" at bounding box center [656, 328] width 84 height 12
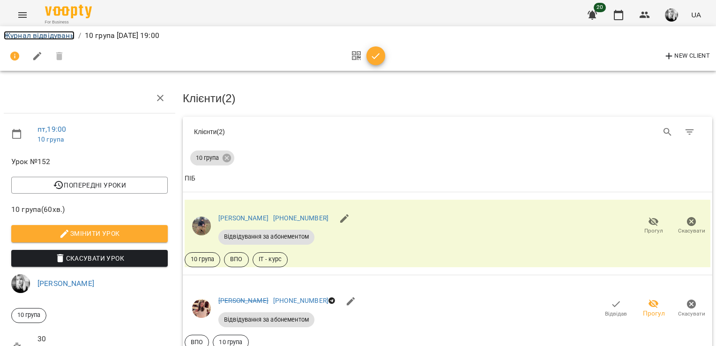
click at [56, 36] on link "Журнал відвідувань" at bounding box center [39, 35] width 71 height 9
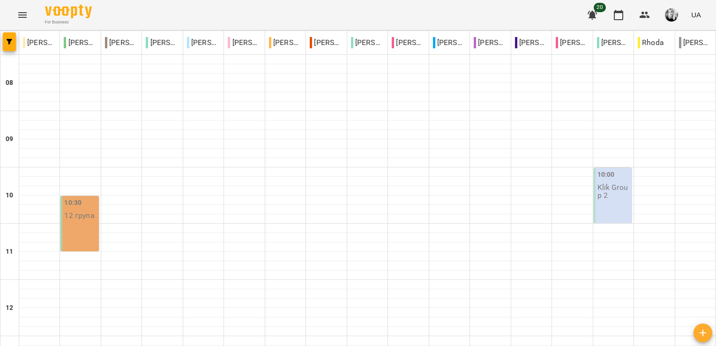
scroll to position [515, 0]
